Goal: Task Accomplishment & Management: Use online tool/utility

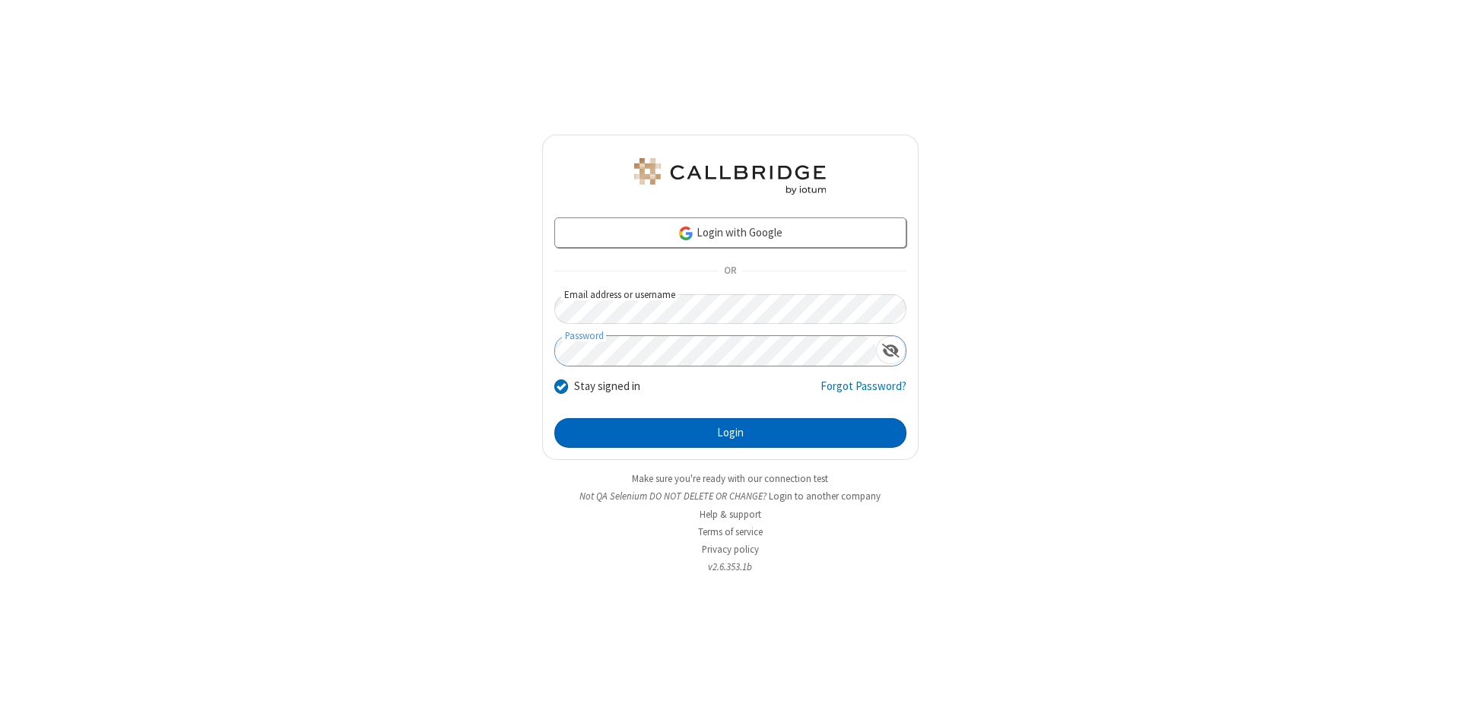
click at [730, 433] on button "Login" at bounding box center [730, 433] width 352 height 30
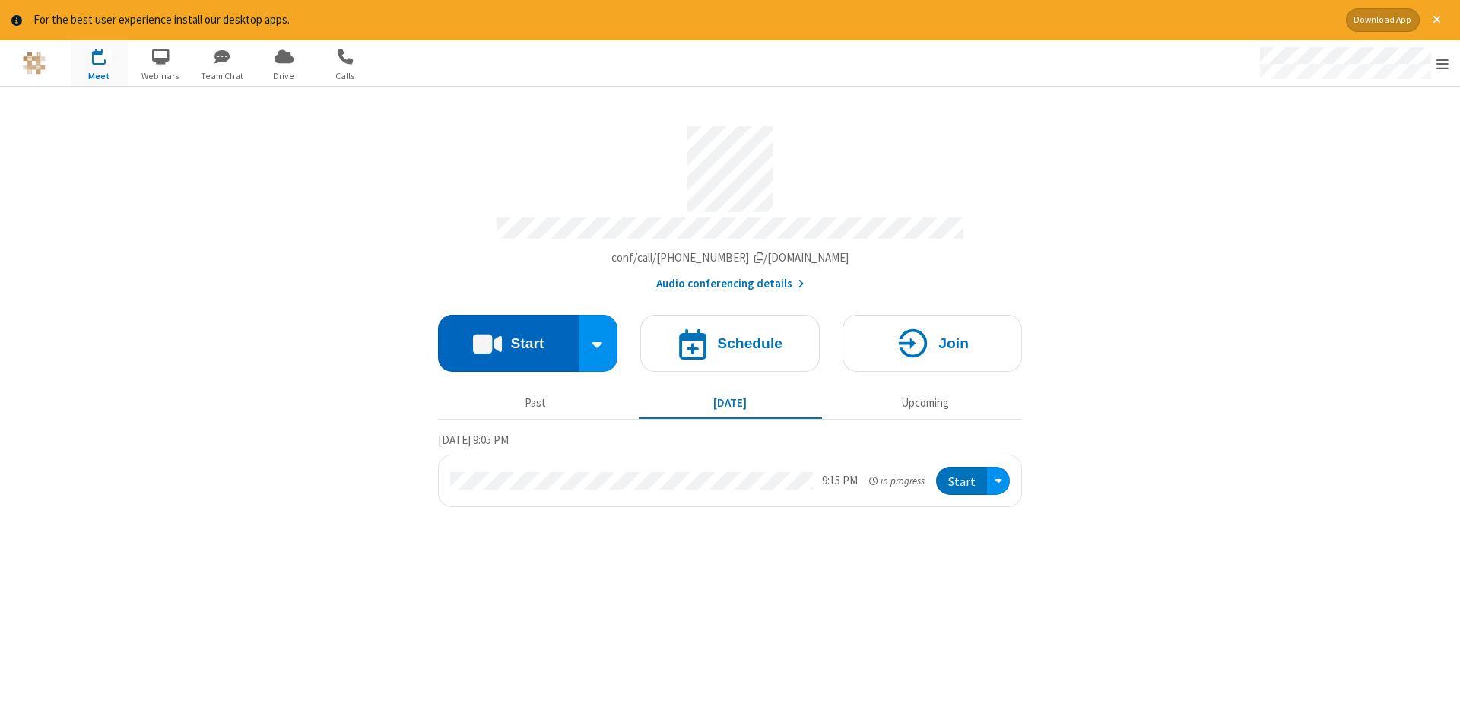
click at [508, 338] on button "Start" at bounding box center [508, 343] width 141 height 57
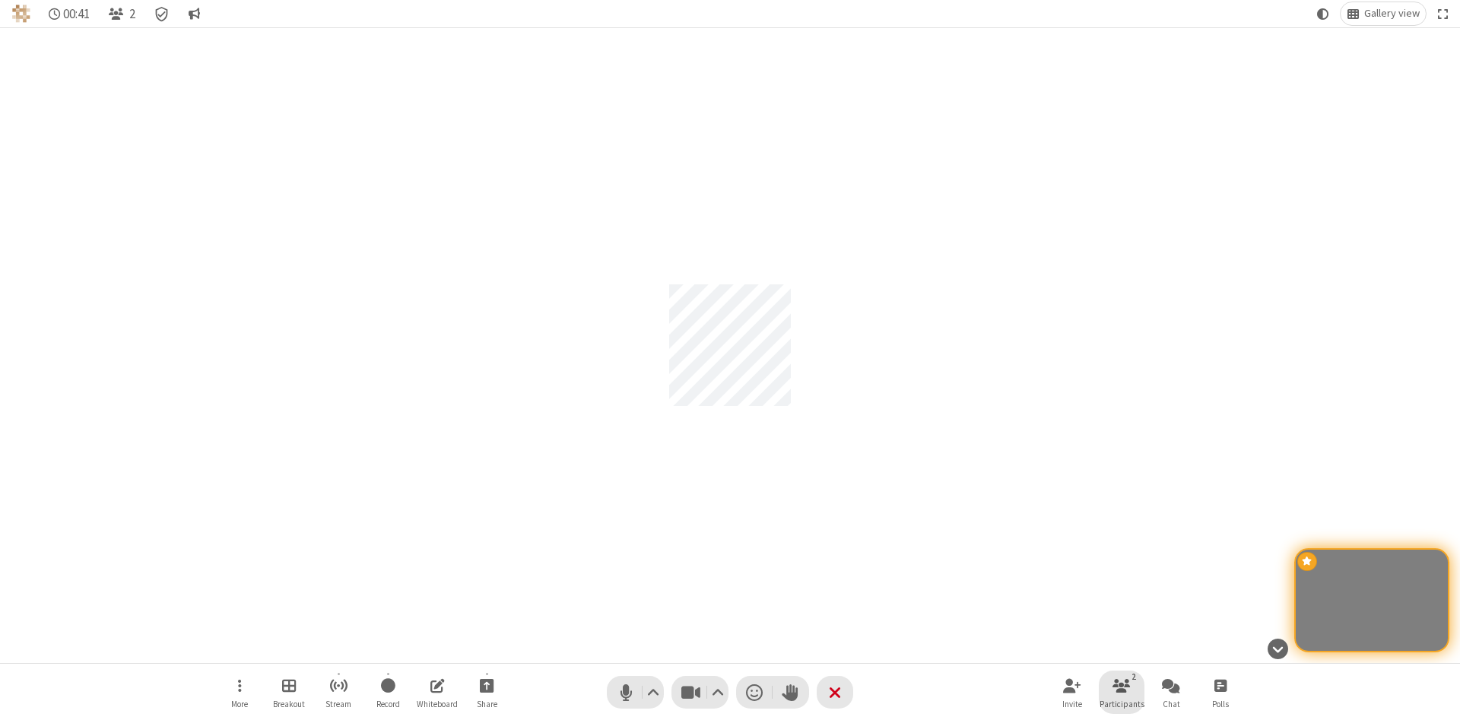
click at [1121, 703] on span "Participants" at bounding box center [1121, 703] width 45 height 9
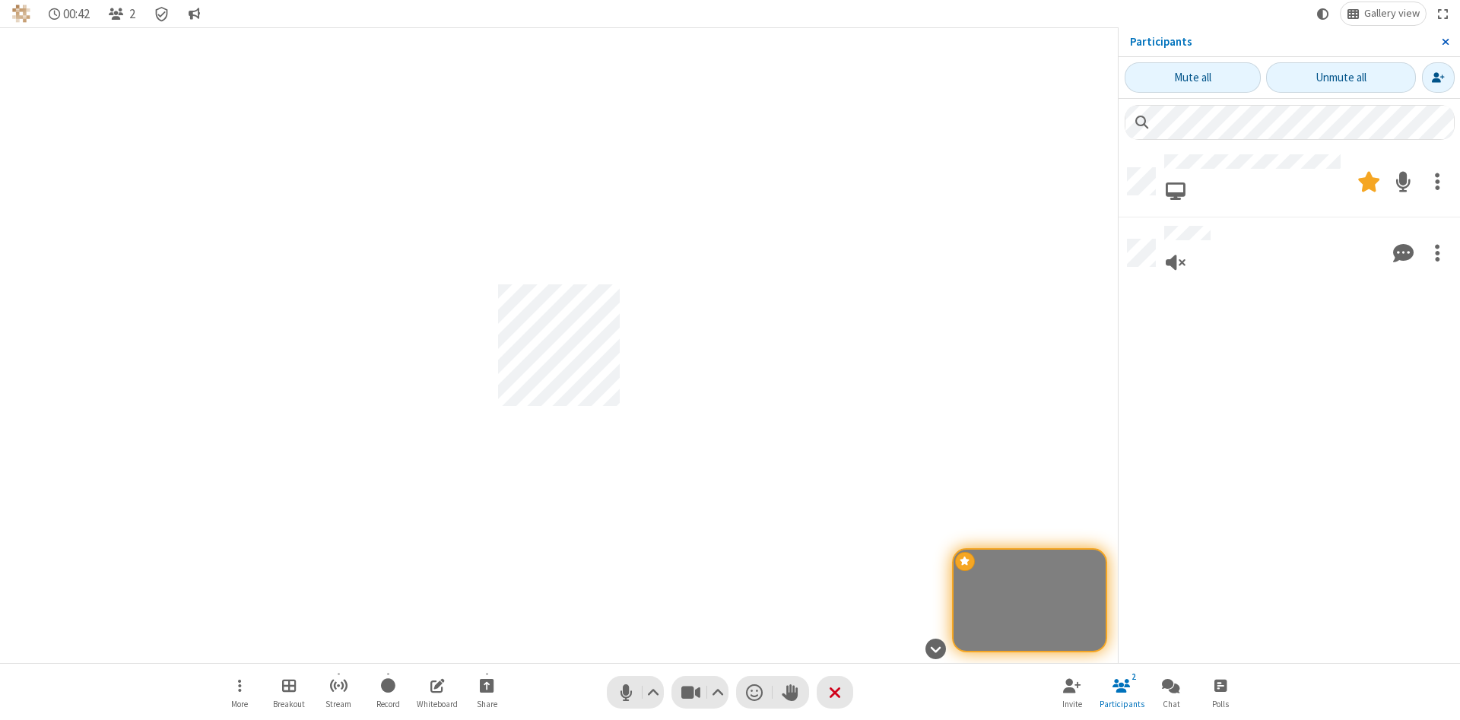
click at [1444, 42] on span "Close sidebar" at bounding box center [1445, 42] width 8 height 12
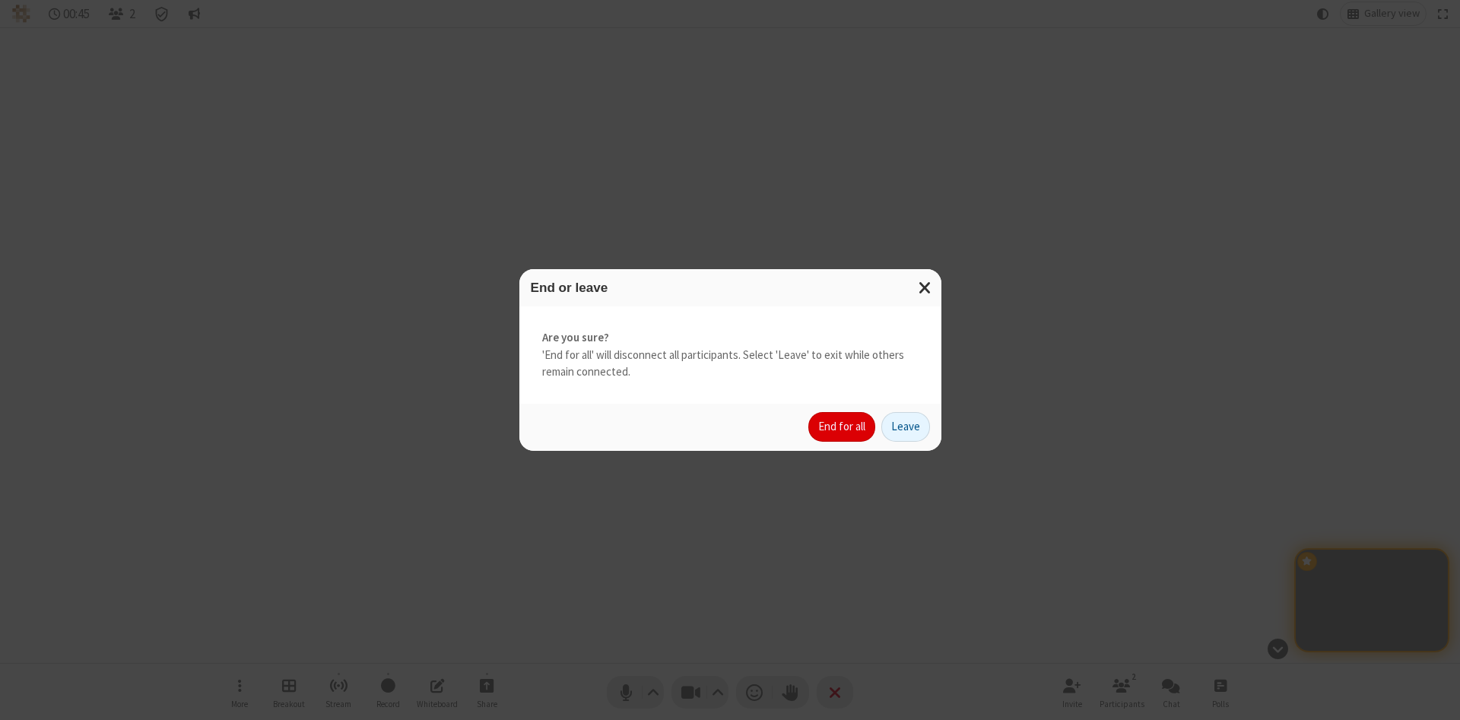
click at [842, 426] on button "End for all" at bounding box center [841, 427] width 67 height 30
